Goal: Find specific page/section: Find specific page/section

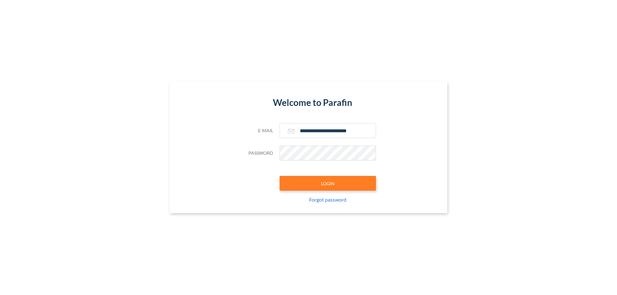
type input "**********"
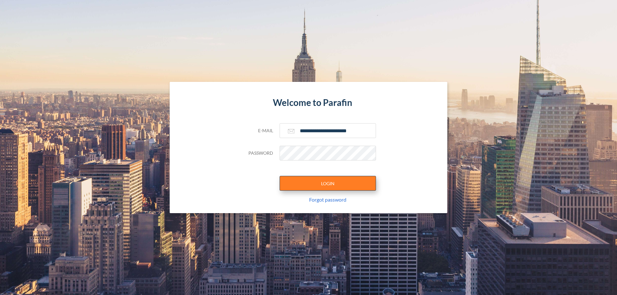
click at [328, 183] on button "LOGIN" at bounding box center [327, 183] width 96 height 15
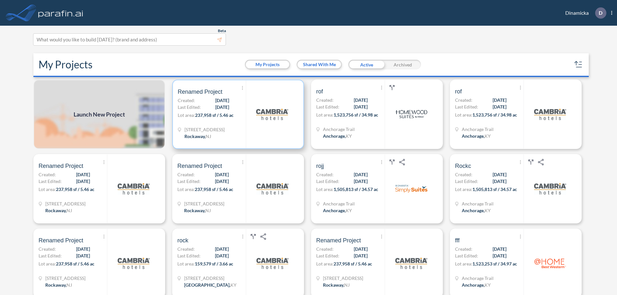
scroll to position [2, 0]
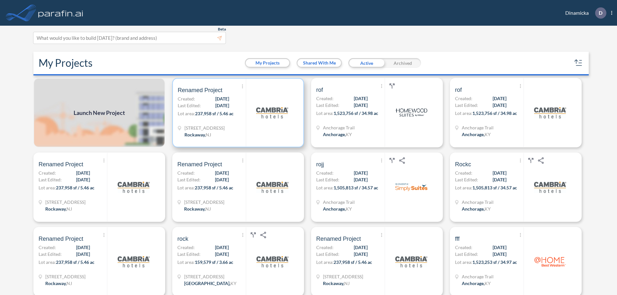
click at [237, 113] on p "Lot area: 237,958 sf / 5.46 ac" at bounding box center [212, 114] width 68 height 9
